Goal: Navigation & Orientation: Find specific page/section

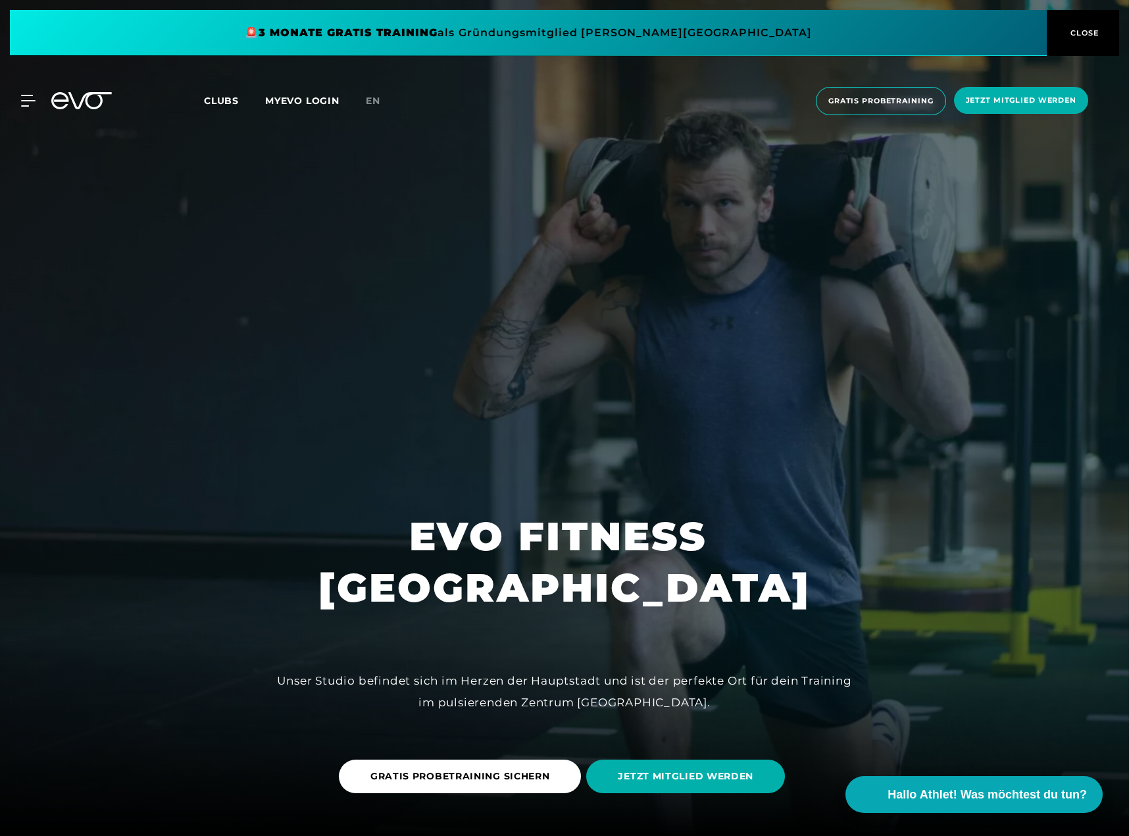
click at [1083, 34] on span "CLOSE" at bounding box center [1084, 33] width 32 height 12
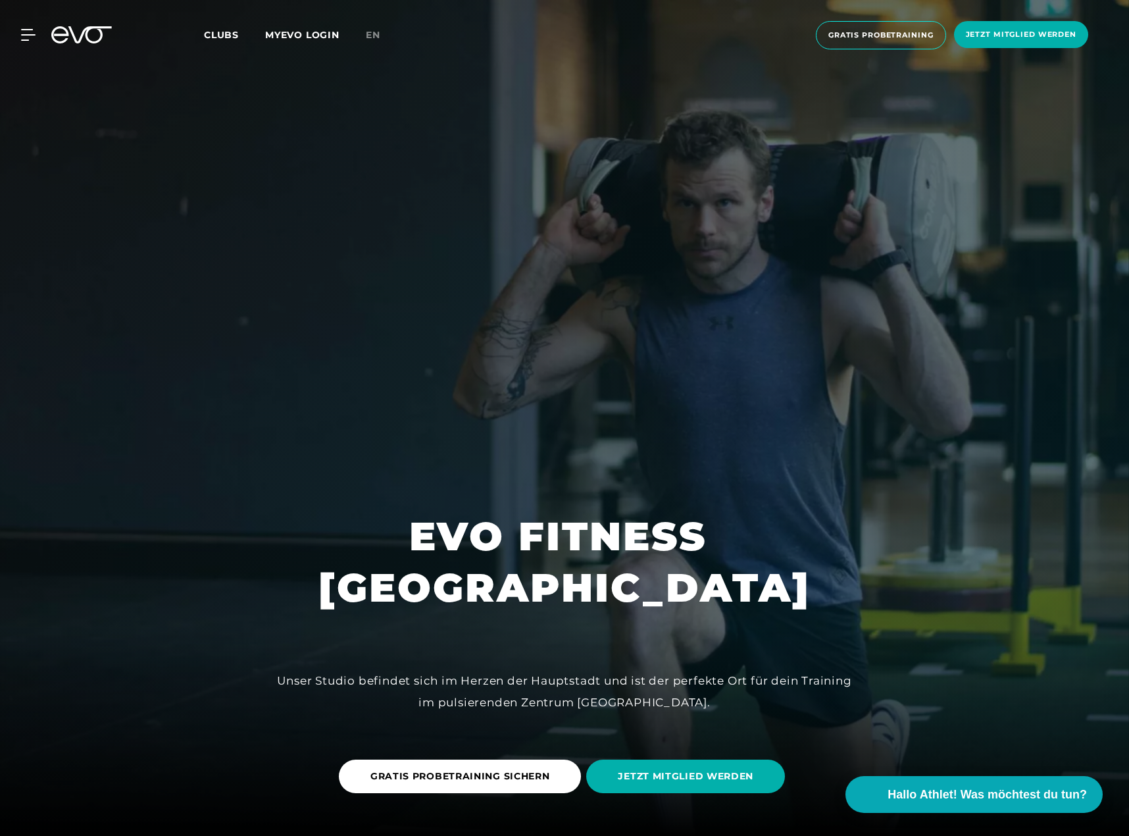
click at [375, 26] on div "MyEVO Login Über EVO Mitgliedschaften Probetraining TAGESPASS EVO Studios [GEOG…" at bounding box center [565, 35] width 1124 height 49
click at [375, 32] on span "en" at bounding box center [373, 35] width 14 height 12
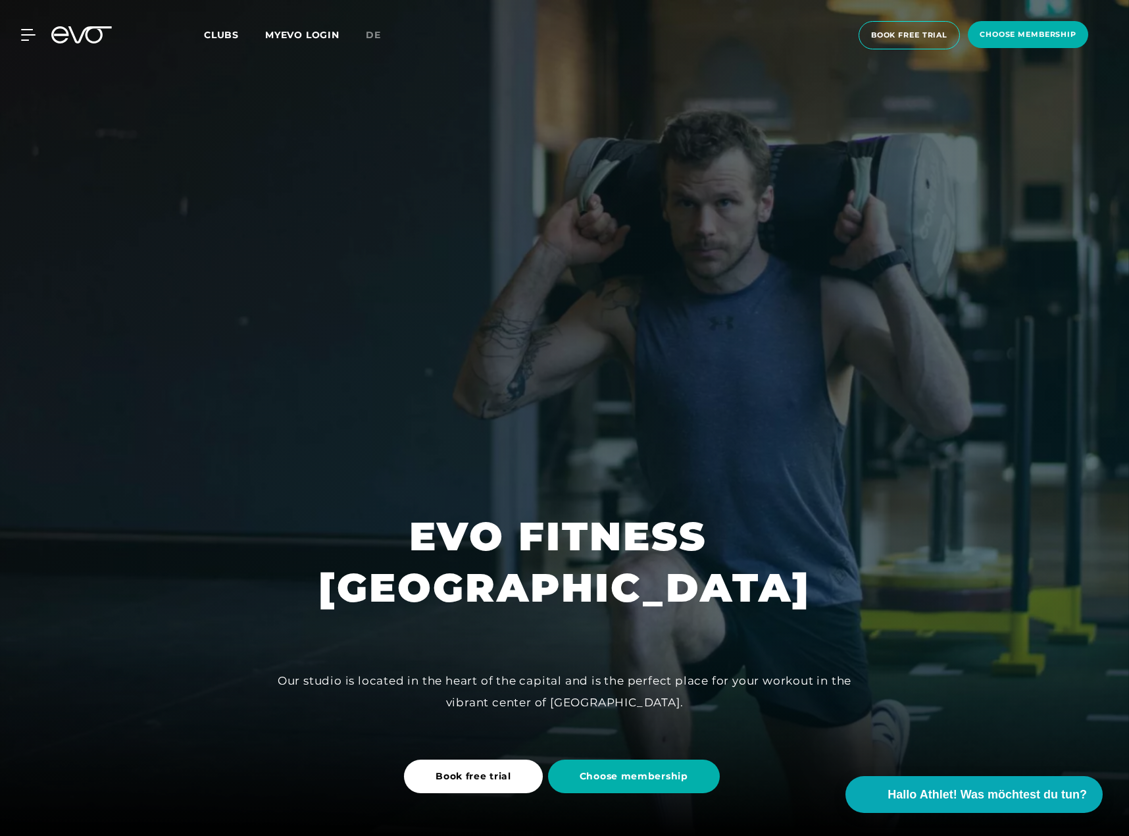
click at [297, 32] on link "MYEVO LOGIN" at bounding box center [302, 35] width 74 height 12
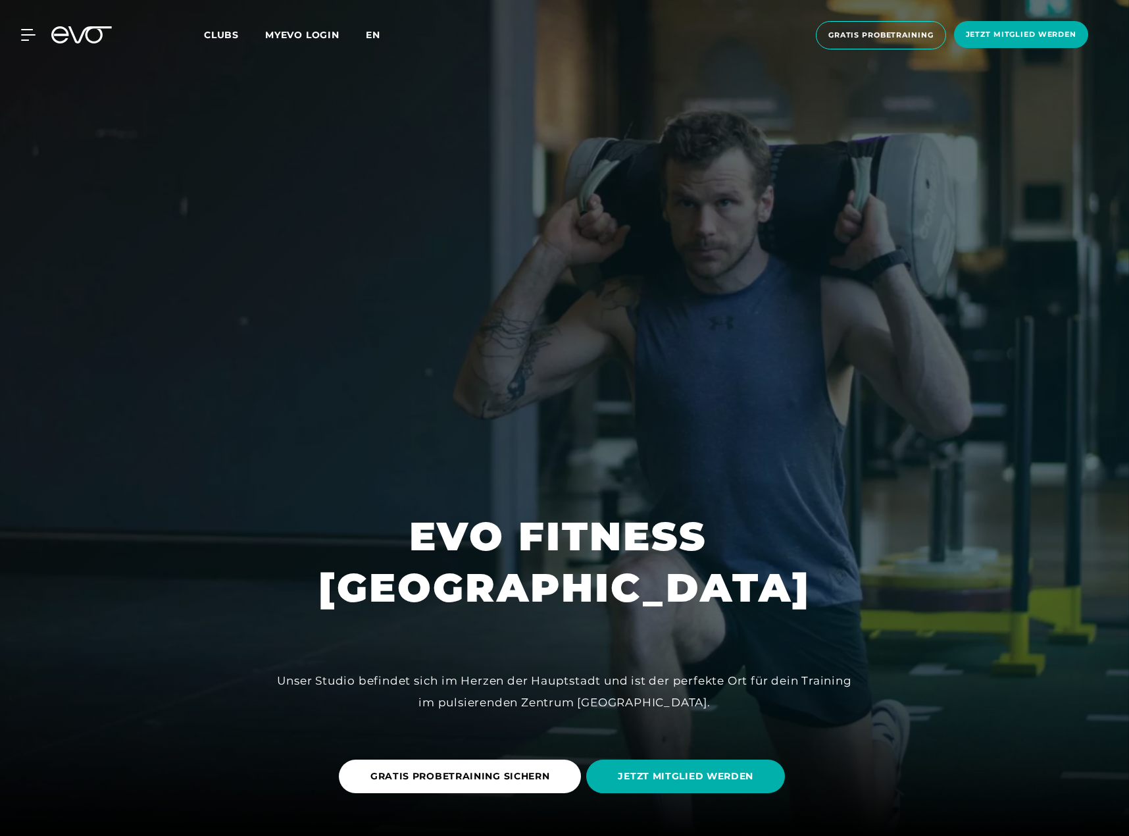
click at [371, 33] on span "en" at bounding box center [373, 35] width 14 height 12
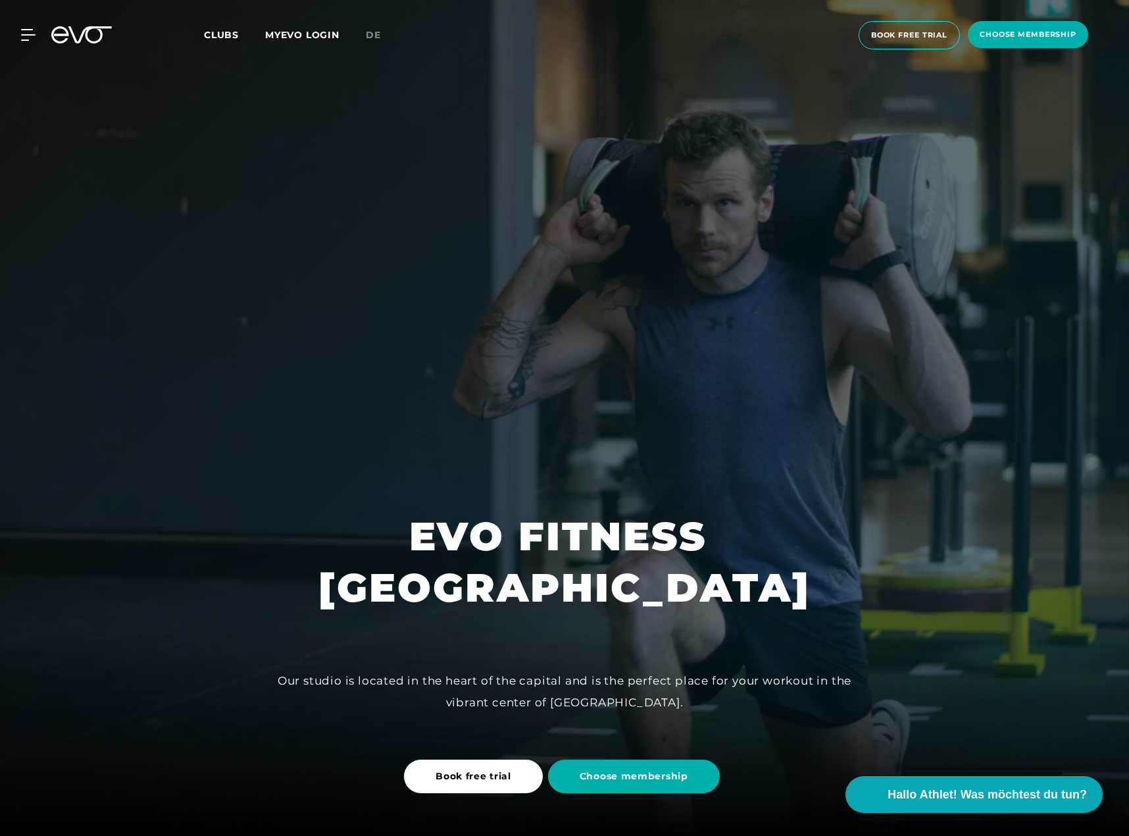
click at [307, 34] on link "MYEVO LOGIN" at bounding box center [302, 35] width 74 height 12
